Goal: Complete application form: Complete application form

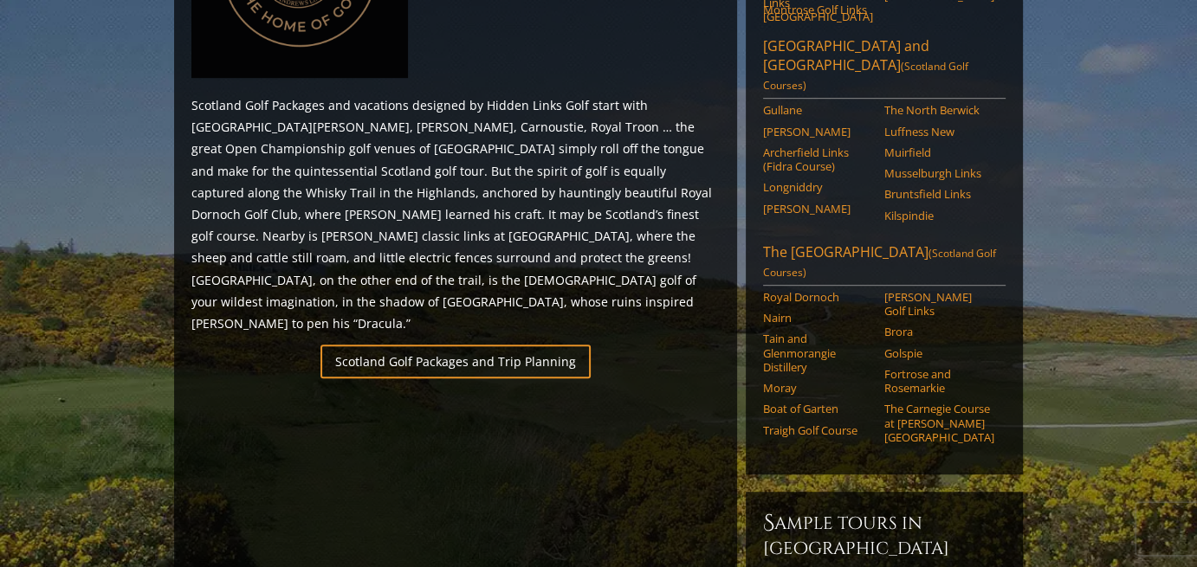
scroll to position [1002, 0]
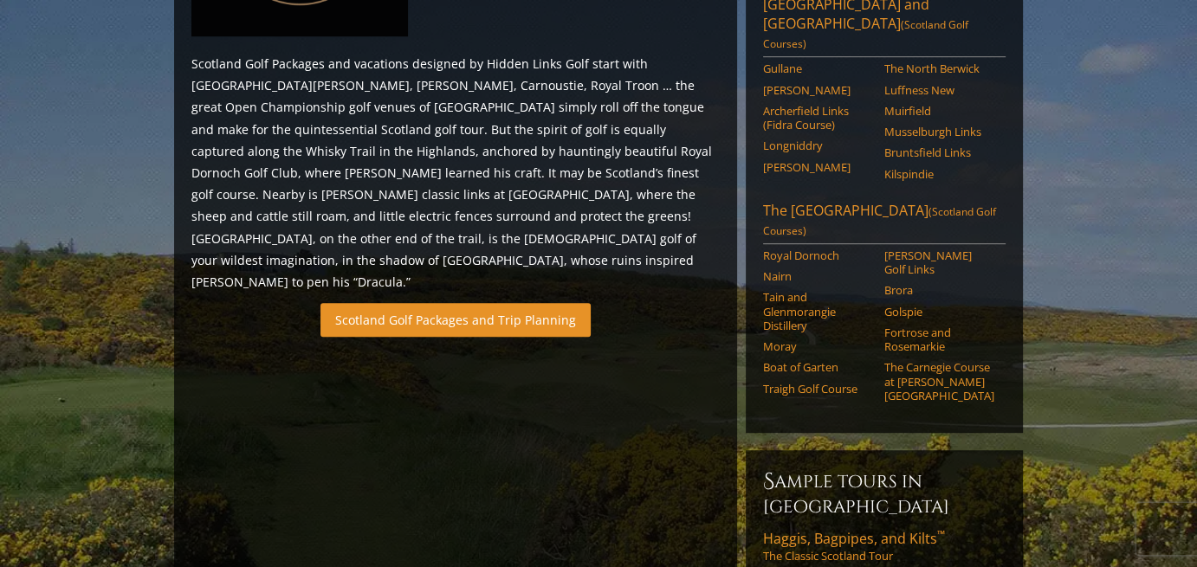
click at [483, 303] on link "Scotland Golf Packages and Trip Planning" at bounding box center [455, 320] width 270 height 34
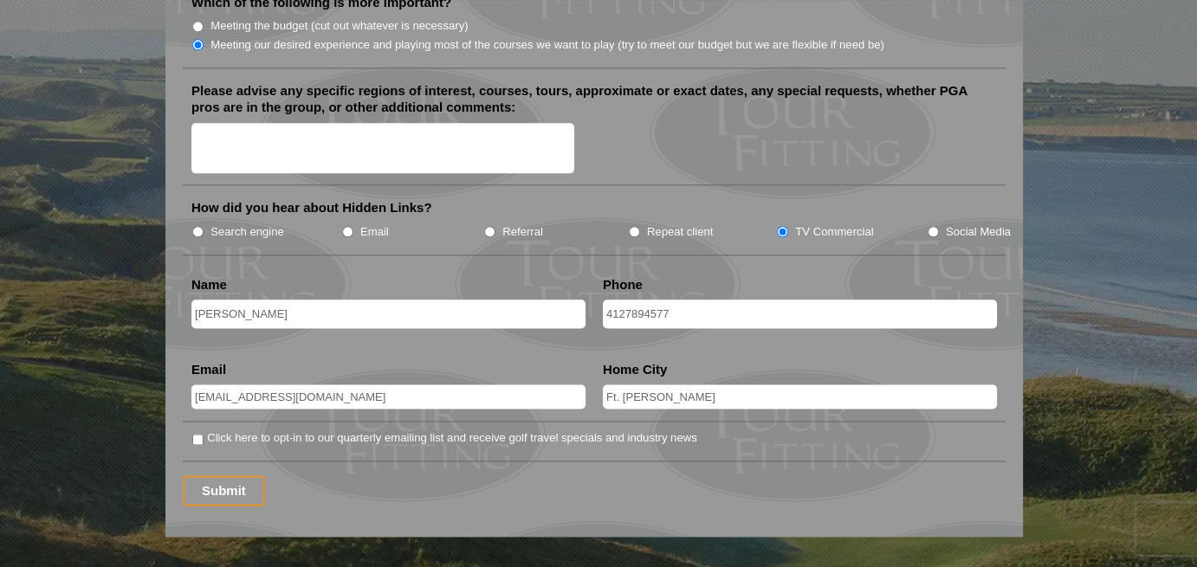
scroll to position [2251, 0]
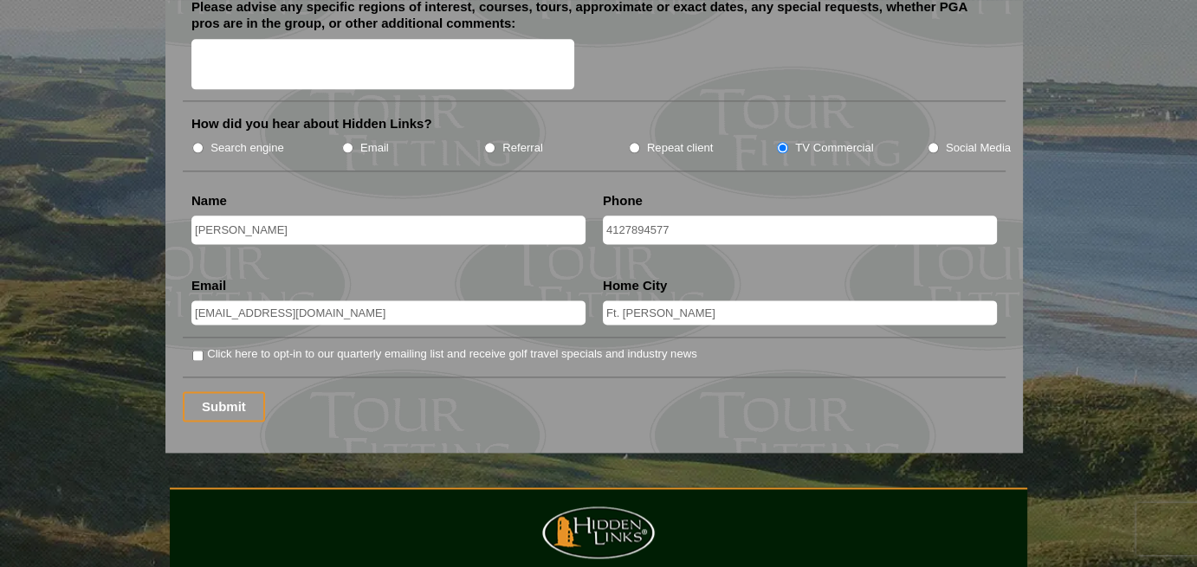
click at [197, 350] on input "Click here to opt-in to our quarterly emailing list and receive golf travel spe…" at bounding box center [197, 355] width 11 height 11
click at [199, 350] on input "Click here to opt-in to our quarterly emailing list and receive golf travel spe…" at bounding box center [197, 355] width 11 height 11
checkbox input "false"
click at [665, 300] on input "Ft. Pierce" at bounding box center [800, 312] width 394 height 24
type input "Ft. [GEOGRAPHIC_DATA], [US_STATE], [GEOGRAPHIC_DATA]"
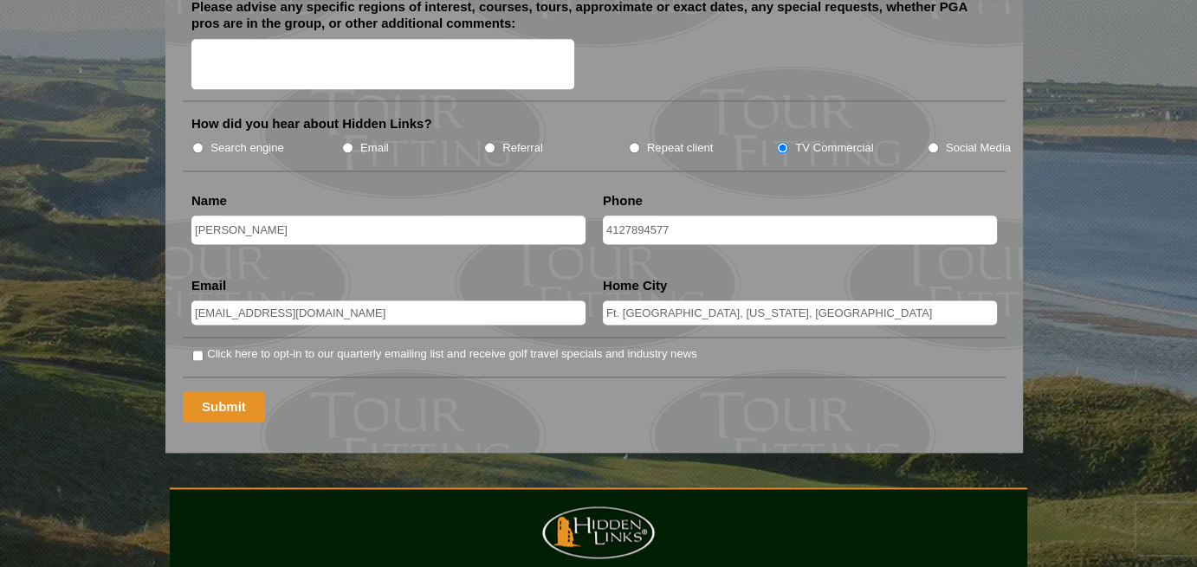
click at [230, 391] on input "Submit" at bounding box center [224, 406] width 82 height 30
